Goal: Transaction & Acquisition: Download file/media

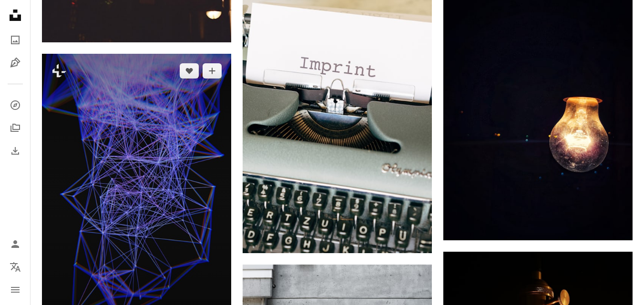
scroll to position [4957, 0]
click at [169, 54] on img at bounding box center [136, 196] width 189 height 284
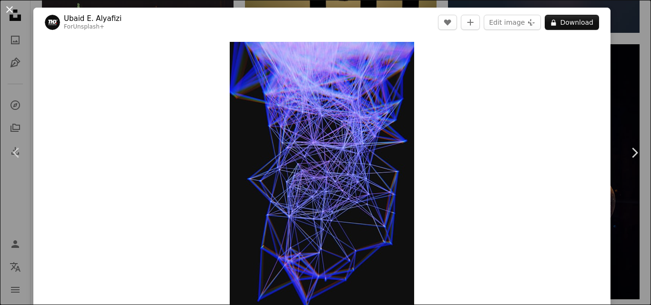
click at [10, 4] on button "An X shape" at bounding box center [9, 9] width 11 height 11
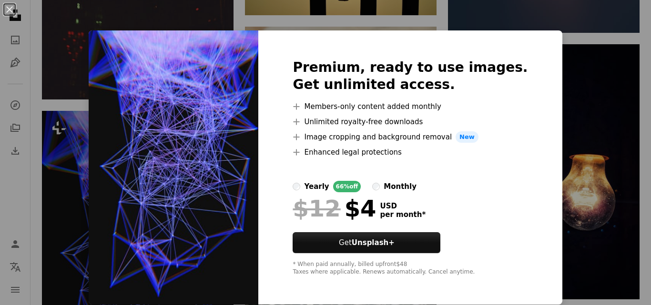
click at [547, 92] on div "An X shape Premium, ready to use images. Get unlimited access. A plus sign Memb…" at bounding box center [325, 152] width 651 height 305
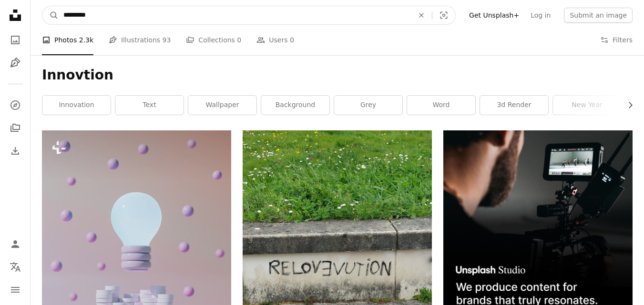
drag, startPoint x: 161, startPoint y: 15, endPoint x: 39, endPoint y: 7, distance: 122.2
click at [39, 7] on nav "A magnifying glass ********* An X shape Visual search Filters Get Unsplash+ Log…" at bounding box center [336, 15] width 613 height 30
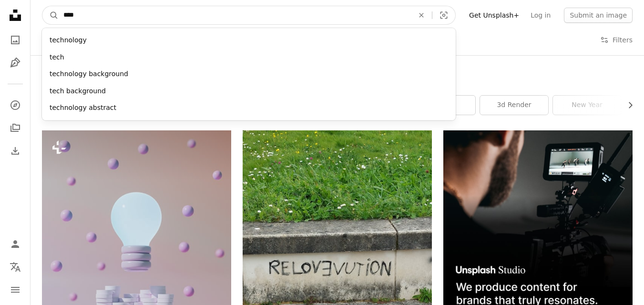
type input "****"
click at [42, 6] on button "A magnifying glass" at bounding box center [50, 15] width 16 height 18
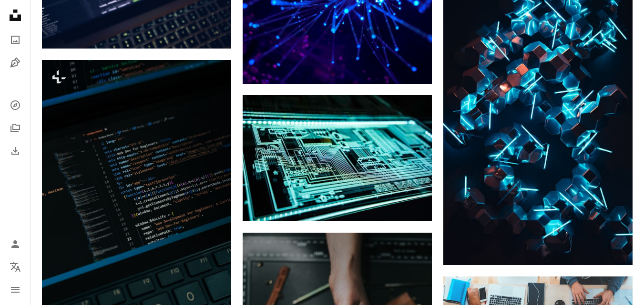
scroll to position [503, 0]
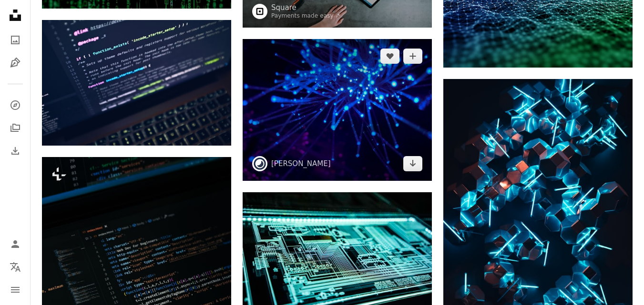
click at [352, 113] on img at bounding box center [336, 110] width 189 height 142
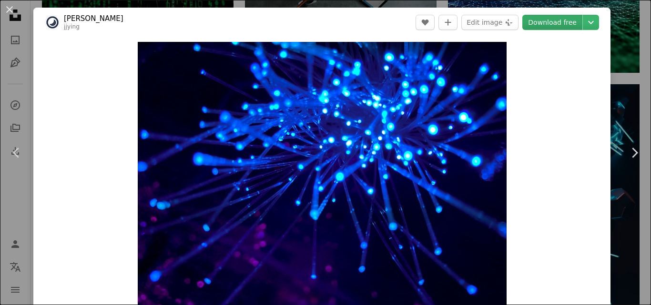
click at [554, 22] on link "Download free" at bounding box center [552, 22] width 60 height 15
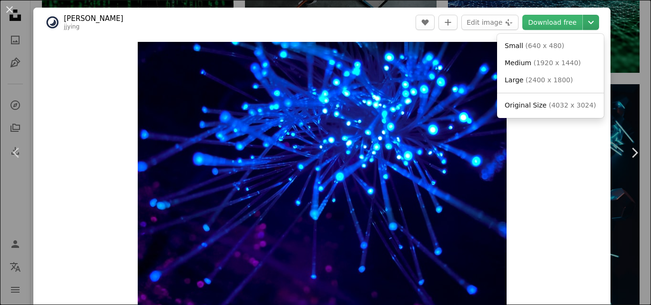
click at [584, 27] on icon "Chevron down" at bounding box center [590, 22] width 15 height 11
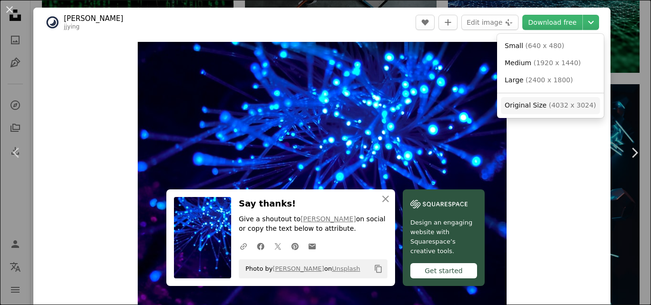
click at [520, 104] on span "Original Size" at bounding box center [525, 105] width 42 height 8
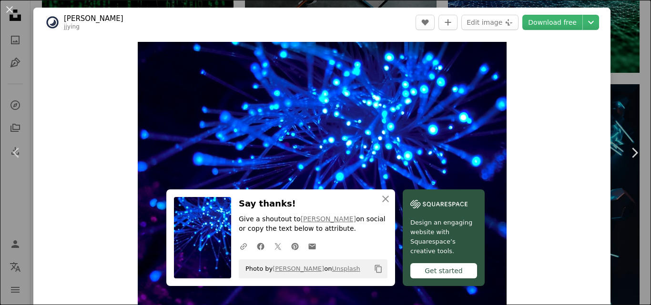
click at [623, 39] on div "An X shape Chevron left Chevron right [PERSON_NAME] jjying A heart A plus sign …" at bounding box center [325, 152] width 651 height 305
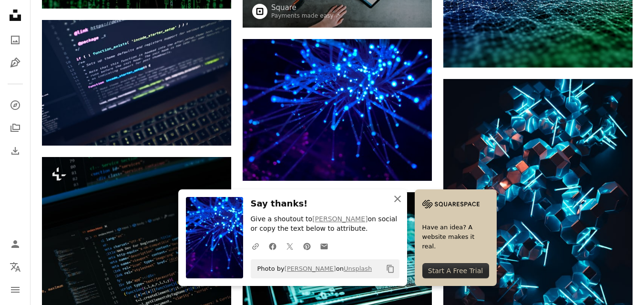
click at [403, 202] on icon "An X shape" at bounding box center [397, 198] width 11 height 11
